Goal: Information Seeking & Learning: Learn about a topic

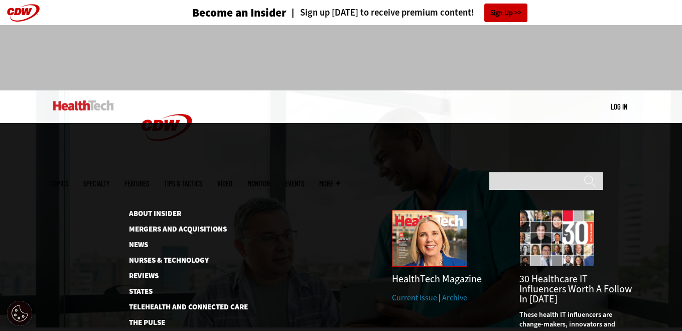
click at [425, 210] on img at bounding box center [429, 238] width 75 height 57
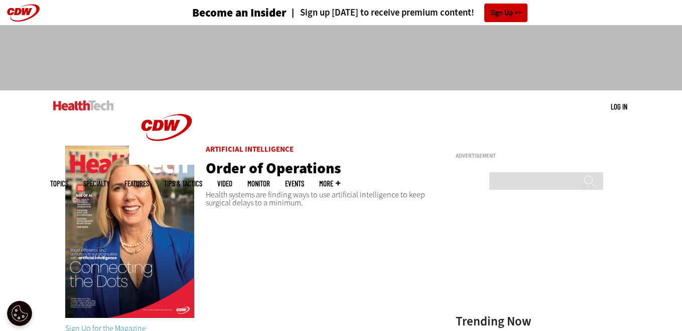
click at [121, 227] on img at bounding box center [129, 232] width 129 height 172
click at [104, 181] on img at bounding box center [129, 232] width 129 height 172
click at [495, 172] on input "Search" at bounding box center [547, 181] width 114 height 18
type input "**********"
click at [584, 175] on input "******" at bounding box center [590, 185] width 12 height 20
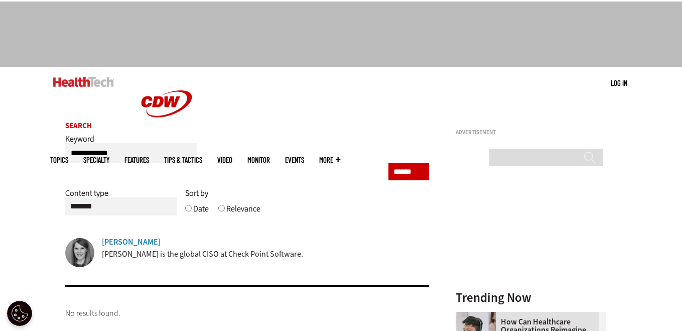
scroll to position [143, 0]
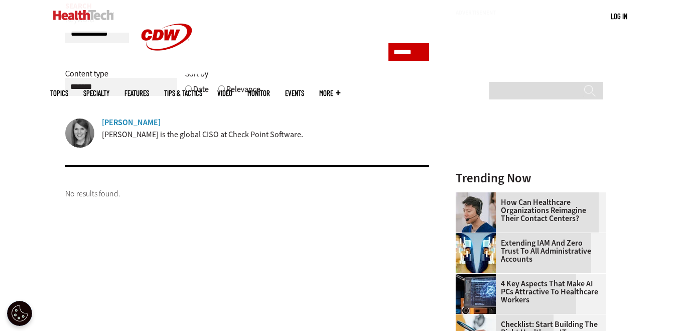
click at [213, 134] on p "Cindi Carter is the global CISO at Check Point Software." at bounding box center [202, 134] width 201 height 11
click at [95, 135] on div "Cindi Carter Cindi Carter is the global CISO at Check Point Software." at bounding box center [247, 134] width 365 height 31
click at [70, 136] on img at bounding box center [79, 133] width 29 height 29
click at [76, 136] on img at bounding box center [79, 133] width 29 height 29
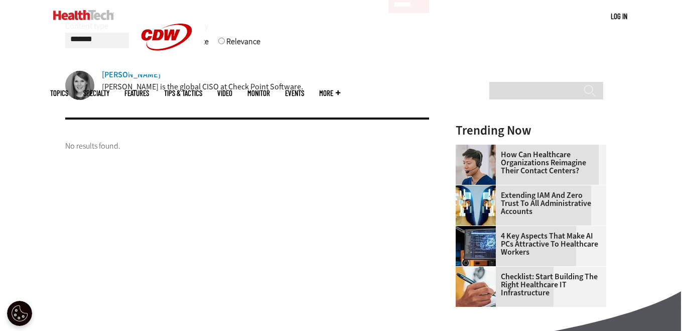
scroll to position [0, 0]
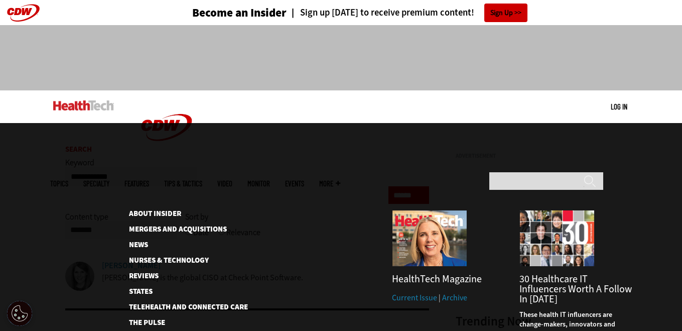
click at [340, 180] on span "More" at bounding box center [329, 184] width 21 height 8
click at [454, 292] on link "Archive" at bounding box center [454, 297] width 25 height 11
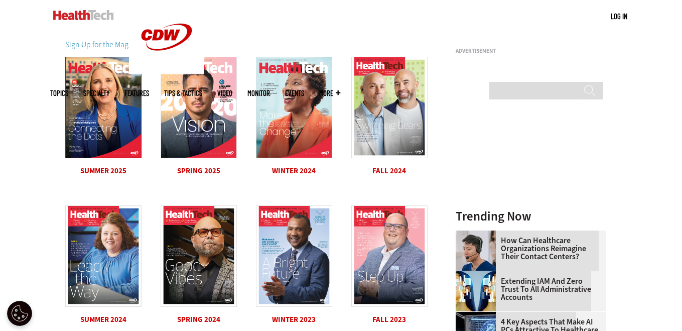
scroll to position [46, 0]
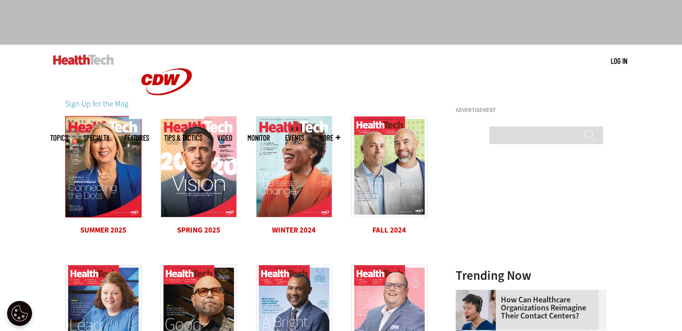
click at [92, 186] on img at bounding box center [103, 166] width 76 height 101
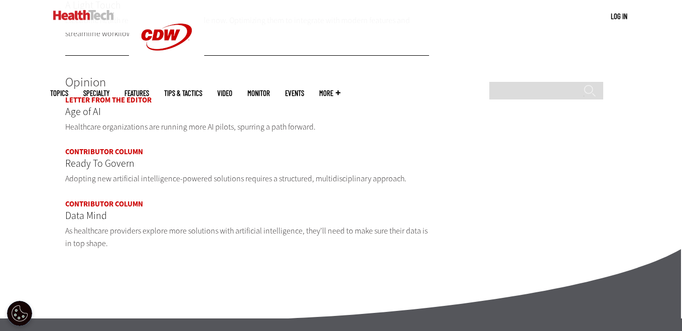
scroll to position [1191, 0]
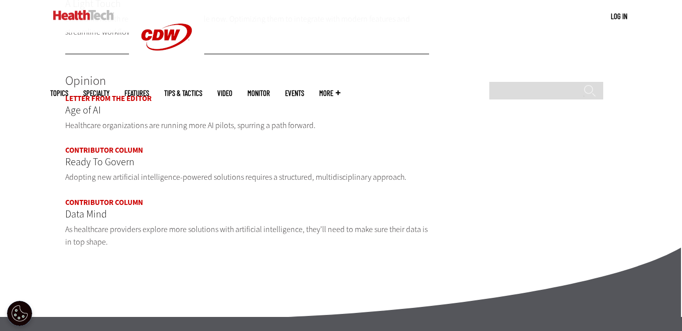
click at [128, 197] on link "Contributor Column" at bounding box center [104, 202] width 78 height 10
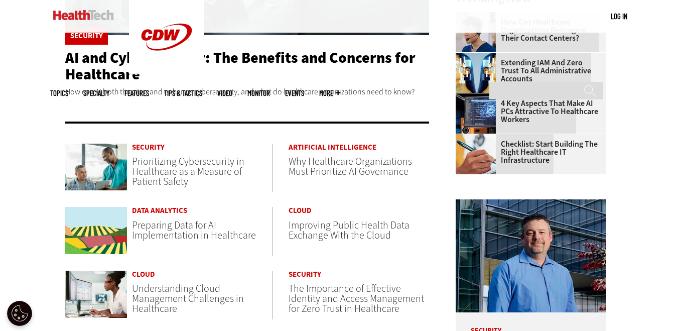
scroll to position [257, 0]
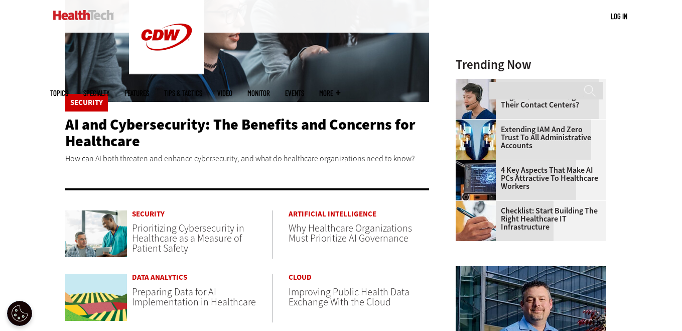
click at [188, 239] on span "Prioritizing Cybersecurity in Healthcare as a Measure of Patient Safety" at bounding box center [188, 238] width 112 height 34
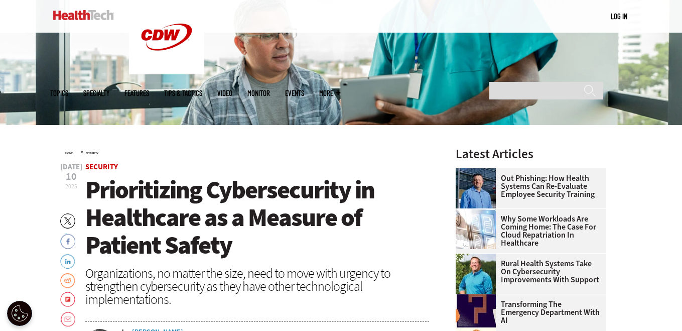
scroll to position [197, 0]
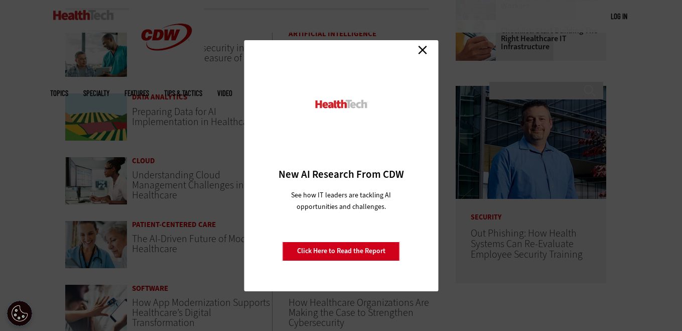
scroll to position [346, 0]
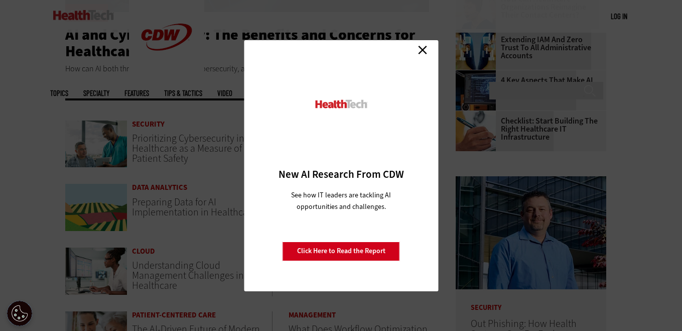
click at [425, 53] on link "Close" at bounding box center [422, 50] width 15 height 15
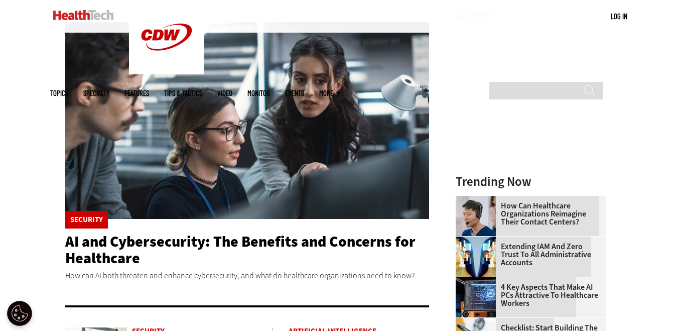
scroll to position [139, 0]
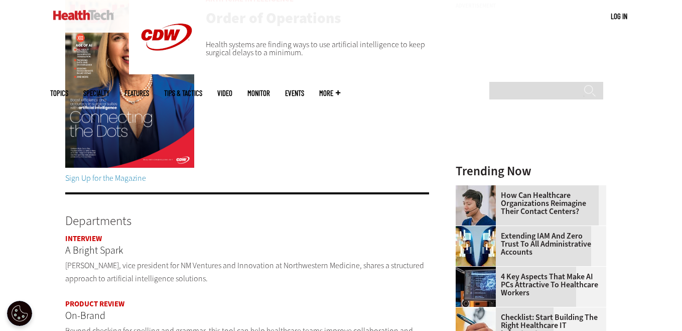
scroll to position [142, 0]
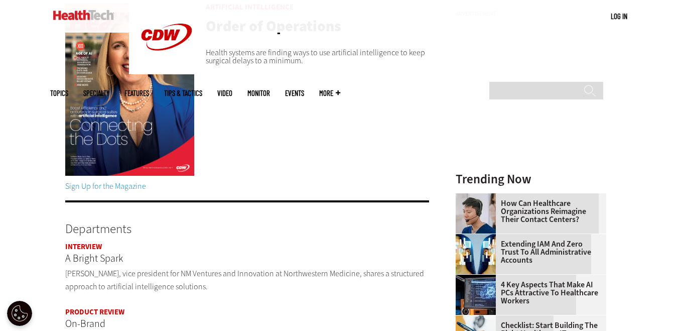
click at [129, 126] on img at bounding box center [129, 90] width 129 height 172
click at [141, 120] on img at bounding box center [129, 90] width 129 height 172
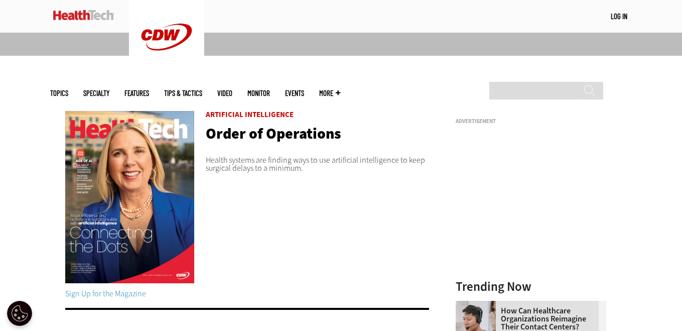
scroll to position [0, 0]
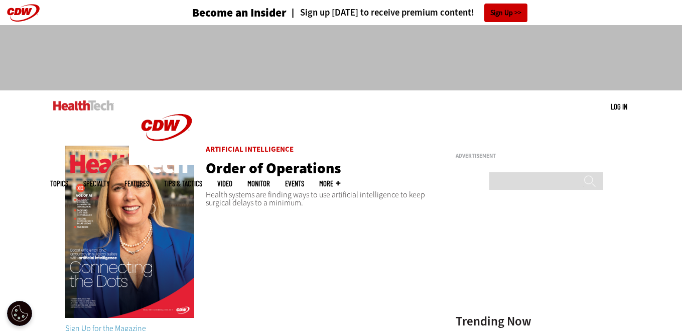
click at [252, 163] on link "Order of Operations" at bounding box center [274, 168] width 136 height 20
click at [128, 188] on img at bounding box center [129, 232] width 129 height 172
click at [128, 190] on img at bounding box center [129, 232] width 129 height 172
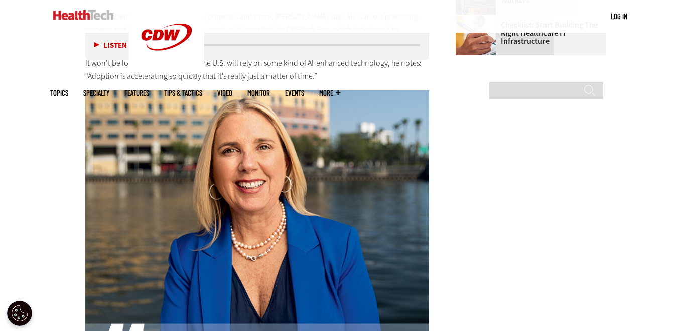
scroll to position [1337, 0]
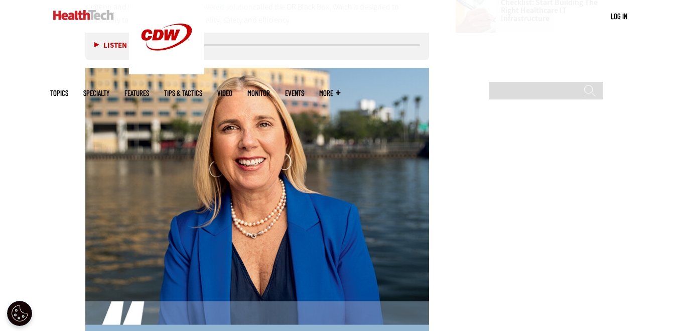
click at [340, 89] on span "More" at bounding box center [329, 93] width 21 height 8
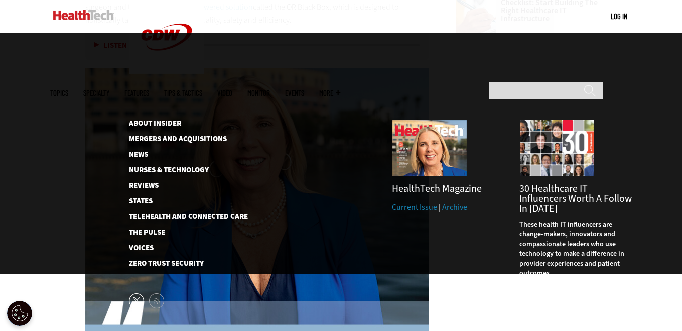
click at [446, 202] on link "Archive" at bounding box center [454, 207] width 25 height 11
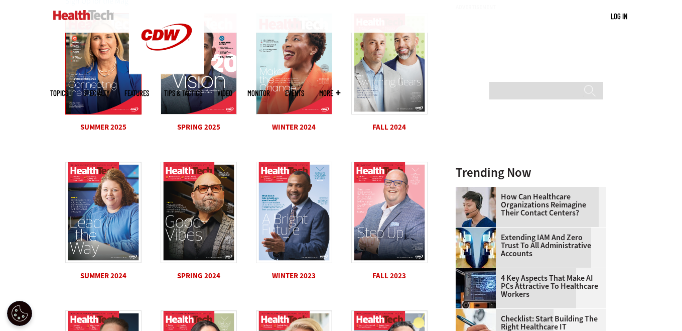
click at [100, 94] on img at bounding box center [103, 63] width 76 height 101
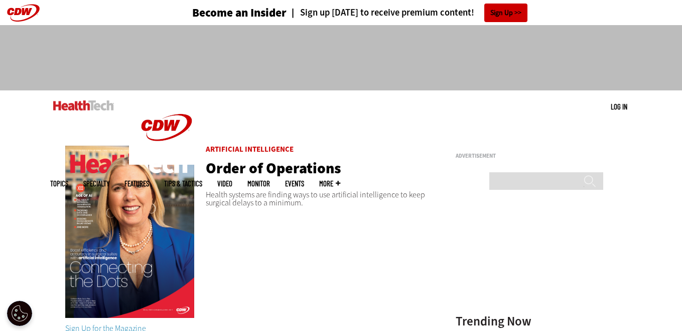
click at [143, 193] on img at bounding box center [129, 232] width 129 height 172
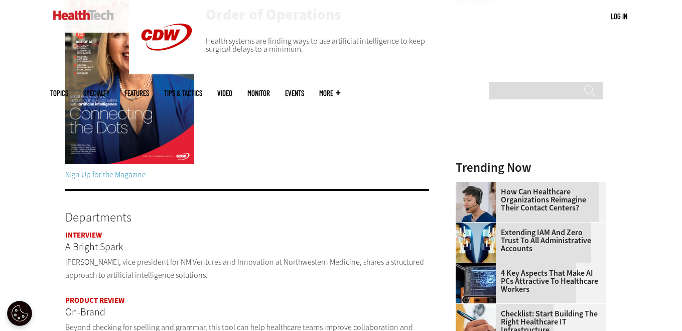
scroll to position [174, 0]
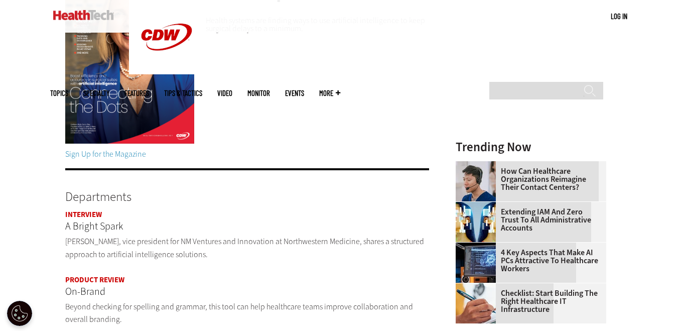
click at [116, 155] on link "Sign Up for the Magazine" at bounding box center [105, 154] width 81 height 11
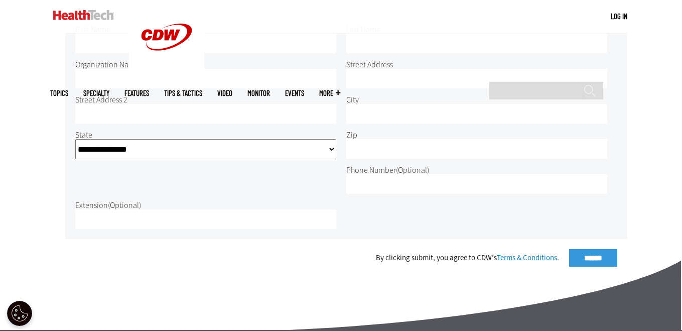
scroll to position [282, 0]
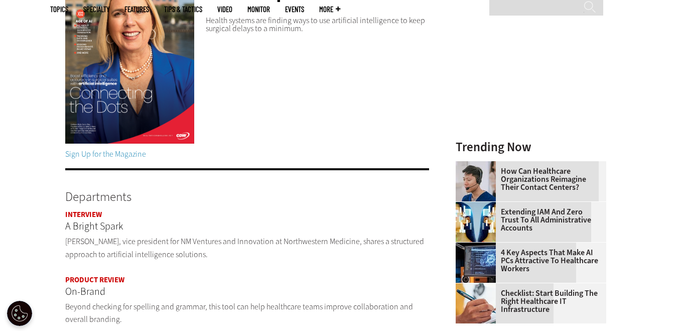
click at [152, 102] on img at bounding box center [129, 57] width 129 height 172
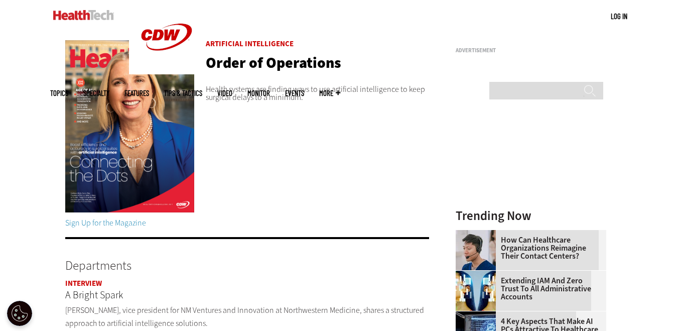
scroll to position [98, 0]
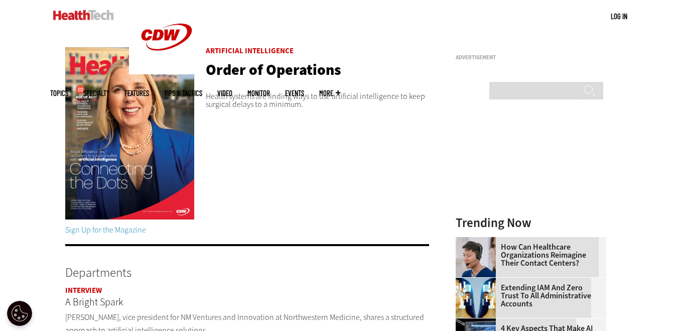
click at [241, 65] on link "Order of Operations" at bounding box center [274, 70] width 136 height 20
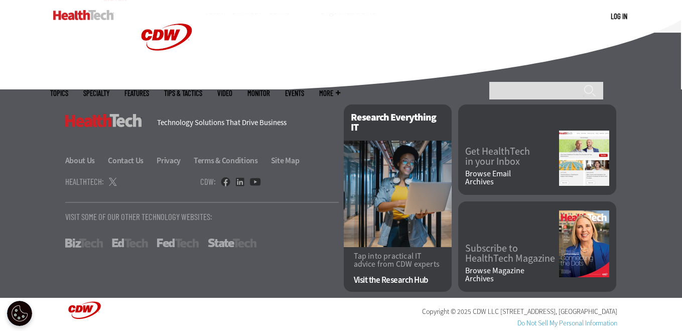
scroll to position [3693, 0]
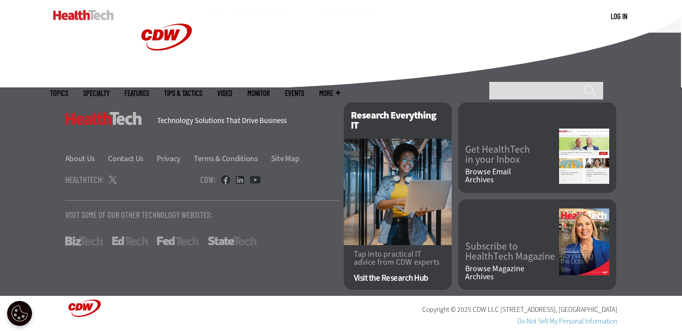
click at [489, 265] on link "Browse Magazine Archives" at bounding box center [512, 273] width 94 height 16
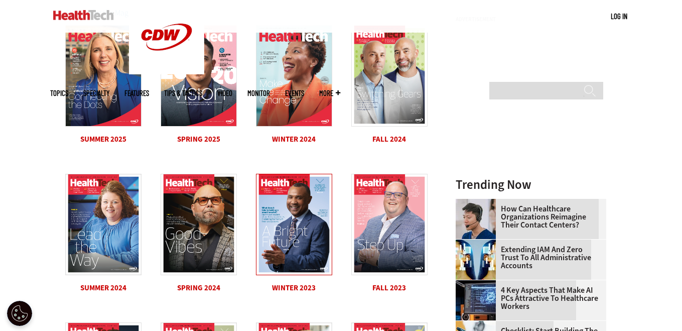
scroll to position [165, 0]
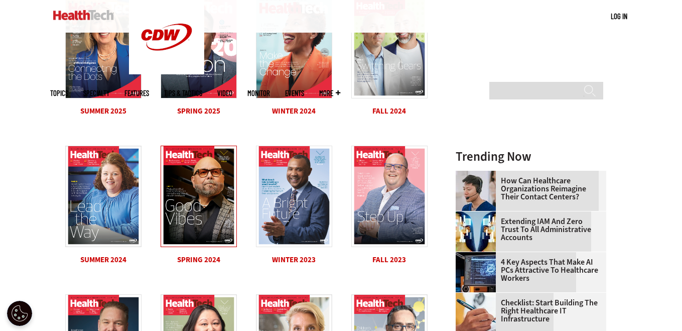
click at [211, 189] on img at bounding box center [199, 196] width 76 height 101
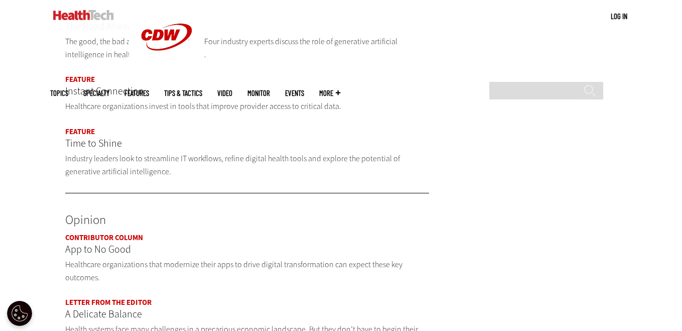
scroll to position [1139, 0]
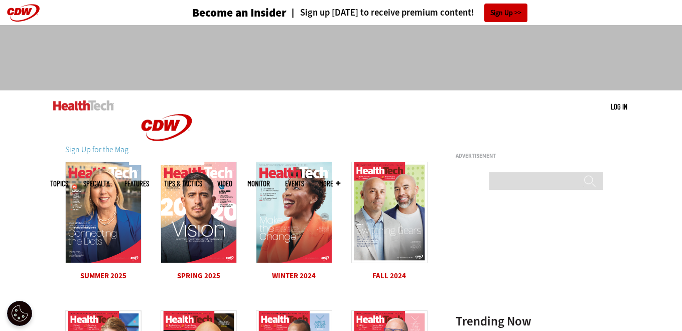
scroll to position [165, 0]
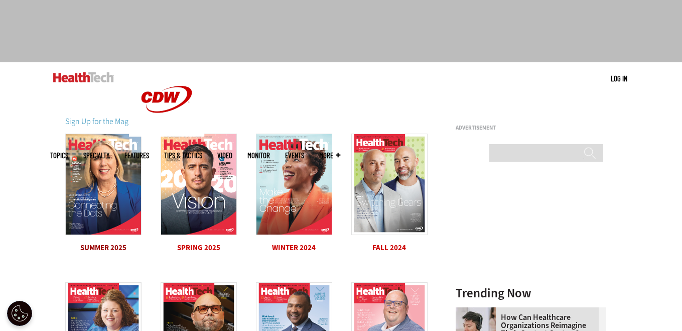
click at [111, 248] on span "Summer 2025" at bounding box center [103, 248] width 46 height 10
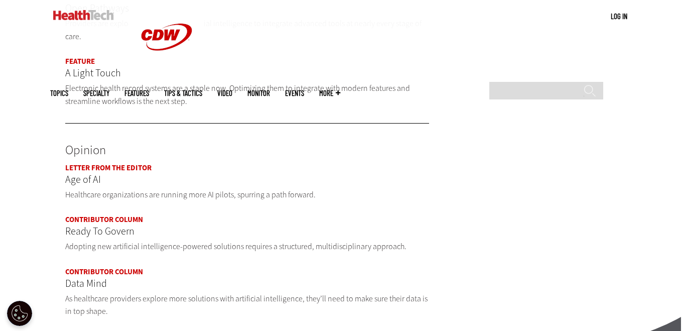
scroll to position [1144, 0]
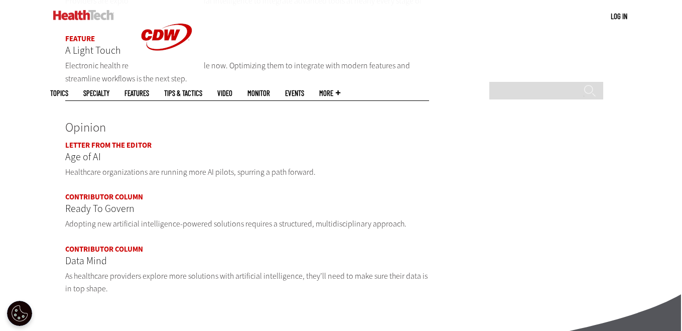
click at [115, 192] on link "Contributor Column" at bounding box center [104, 197] width 78 height 10
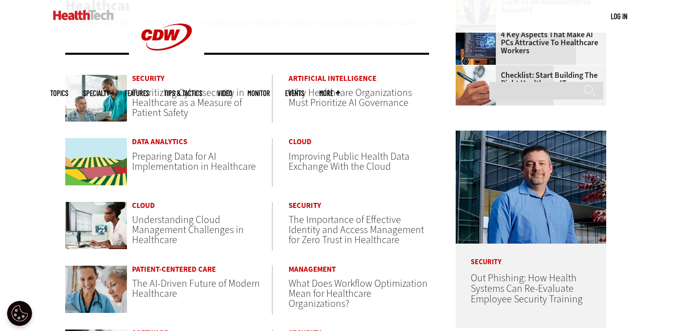
scroll to position [392, 0]
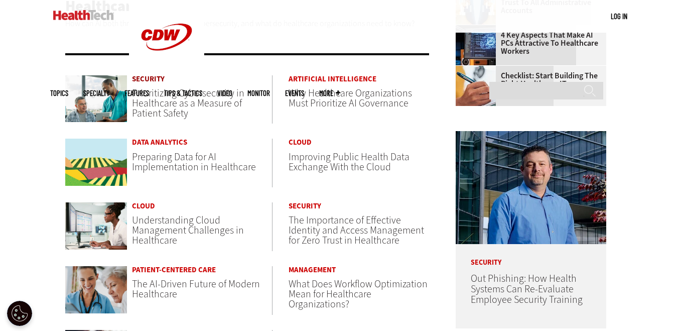
click at [143, 76] on link "Security" at bounding box center [202, 79] width 140 height 8
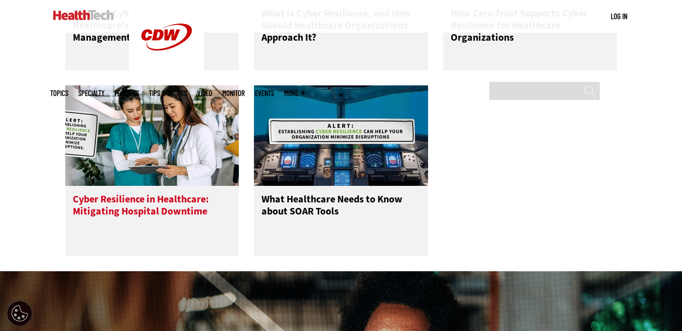
scroll to position [98, 0]
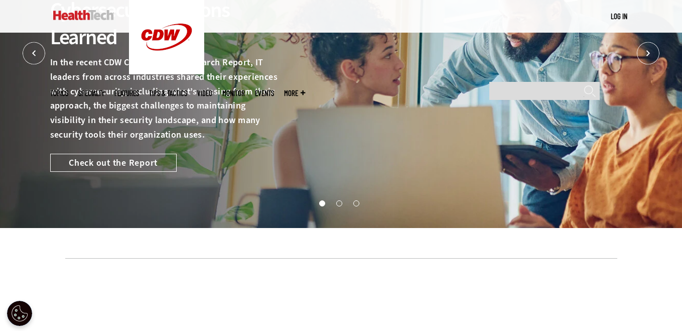
click at [305, 89] on span "More" at bounding box center [294, 93] width 21 height 8
